Goal: Task Accomplishment & Management: Use online tool/utility

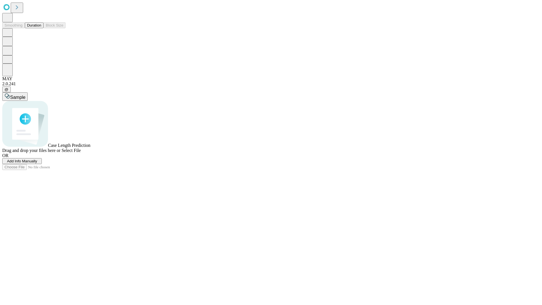
click at [41, 28] on button "Duration" at bounding box center [34, 25] width 19 height 6
click at [37, 163] on span "Add Info Manually" at bounding box center [22, 161] width 30 height 4
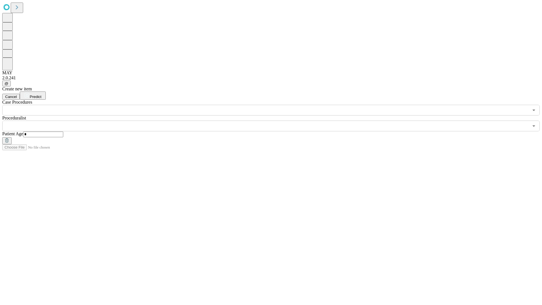
type input "*"
click at [275, 121] on input "text" at bounding box center [265, 126] width 527 height 11
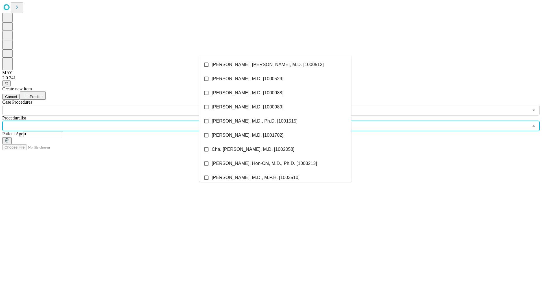
click at [275, 65] on li "[PERSON_NAME], [PERSON_NAME], M.D. [1000512]" at bounding box center [275, 65] width 153 height 14
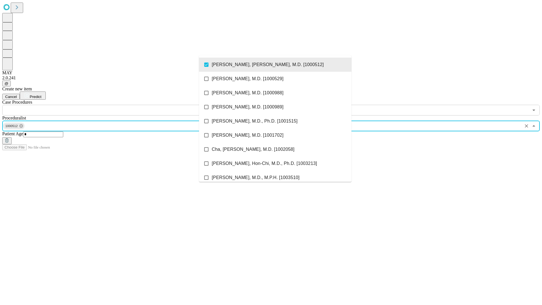
click at [119, 105] on input "text" at bounding box center [265, 110] width 527 height 11
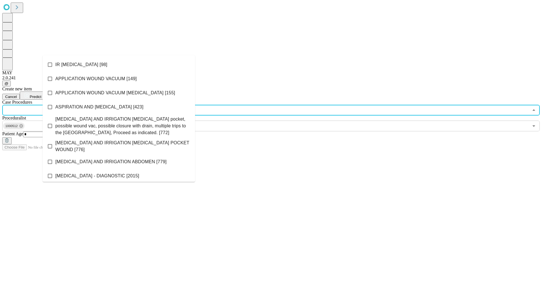
click at [119, 65] on li "IR [MEDICAL_DATA] [98]" at bounding box center [119, 65] width 153 height 14
